Goal: Information Seeking & Learning: Learn about a topic

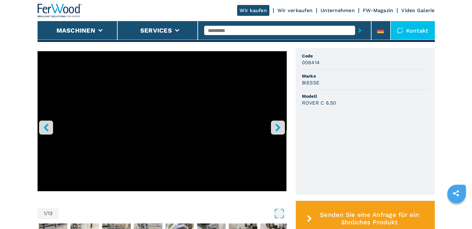
click at [280, 125] on icon "right-button" at bounding box center [278, 128] width 8 height 8
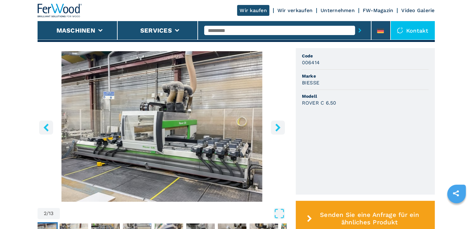
click at [280, 125] on icon "right-button" at bounding box center [278, 128] width 8 height 8
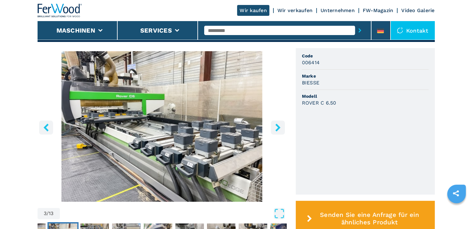
click at [280, 125] on icon "right-button" at bounding box center [278, 128] width 8 height 8
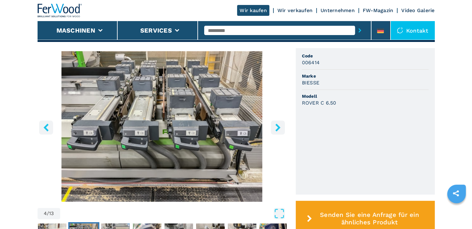
click at [280, 125] on icon "right-button" at bounding box center [278, 128] width 8 height 8
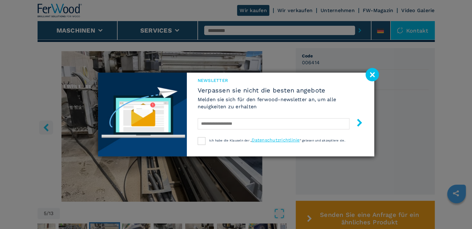
click at [373, 77] on image at bounding box center [372, 74] width 13 height 13
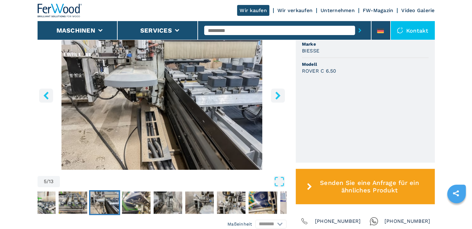
scroll to position [248, 0]
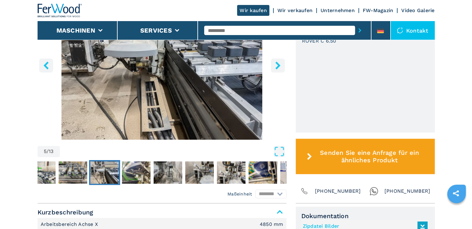
click at [277, 65] on icon "right-button" at bounding box center [278, 65] width 8 height 8
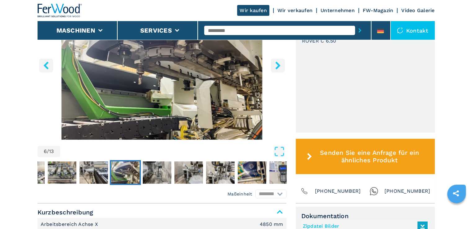
click at [277, 65] on icon "right-button" at bounding box center [278, 65] width 8 height 8
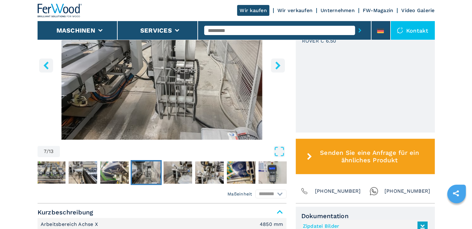
click at [277, 65] on icon "right-button" at bounding box center [278, 65] width 8 height 8
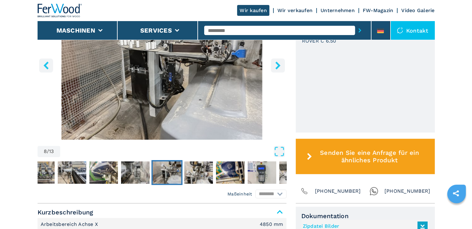
click at [277, 65] on icon "right-button" at bounding box center [278, 65] width 8 height 8
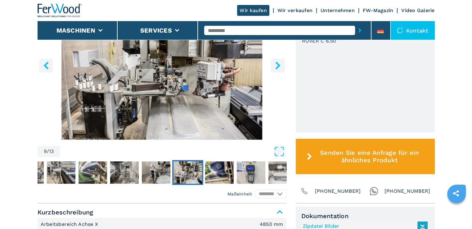
click at [277, 65] on icon "right-button" at bounding box center [278, 65] width 8 height 8
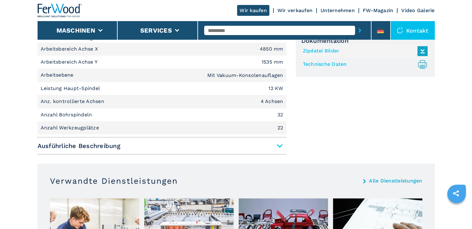
scroll to position [435, 0]
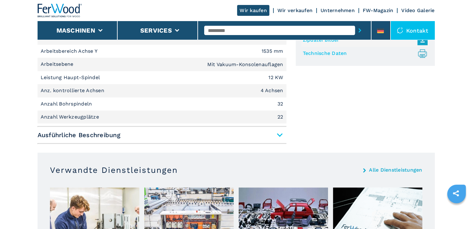
click at [279, 136] on span "Ausführliche Beschreibung" at bounding box center [162, 135] width 249 height 11
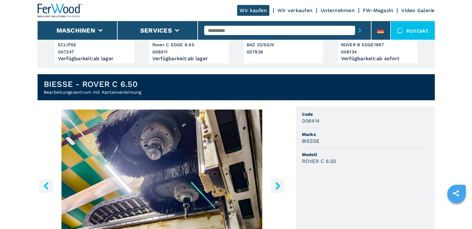
scroll to position [124, 0]
